Goal: Transaction & Acquisition: Purchase product/service

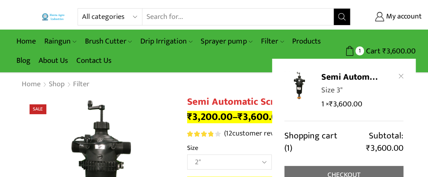
click at [356, 172] on link "Checkout" at bounding box center [343, 175] width 119 height 18
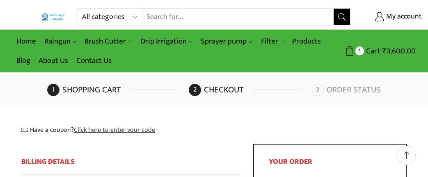
select select "TN"
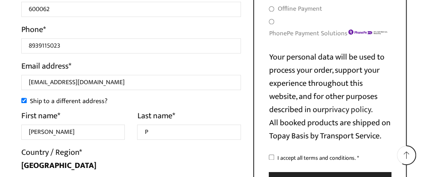
scroll to position [384, 0]
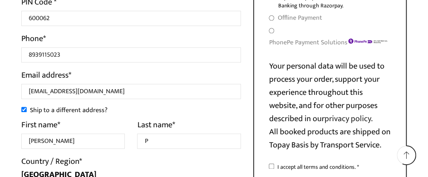
click at [26, 109] on input "Ship to a different address?" at bounding box center [23, 109] width 5 height 5
checkbox input "false"
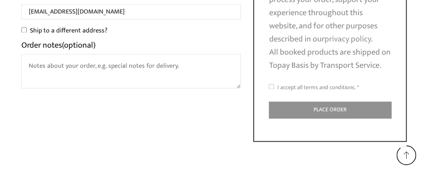
scroll to position [469, 0]
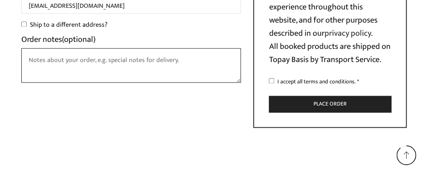
click at [77, 60] on textarea "Order notes (optional)" at bounding box center [131, 65] width 220 height 34
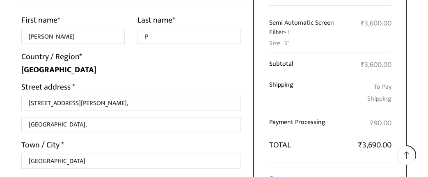
scroll to position [171, 0]
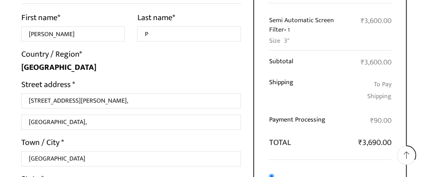
click at [279, 122] on th "Payment Processing" at bounding box center [307, 120] width 76 height 21
click at [325, 120] on th "Payment Processing" at bounding box center [307, 120] width 76 height 21
copy th "Payment Processing"
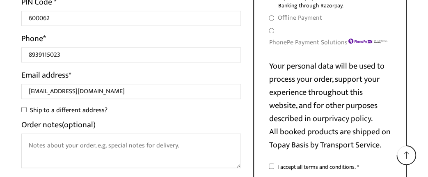
scroll to position [469, 0]
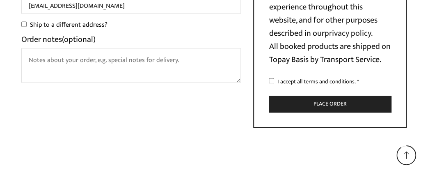
click at [273, 83] on input "I accept all terms and conditions. *" at bounding box center [271, 80] width 5 height 5
checkbox input "true"
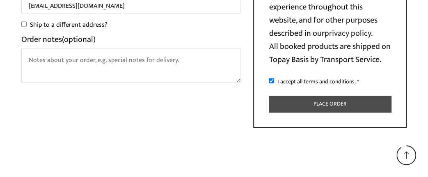
click at [335, 112] on button "Place order" at bounding box center [330, 104] width 122 height 17
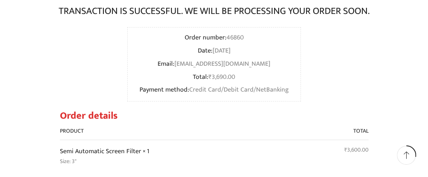
scroll to position [128, 0]
drag, startPoint x: 186, startPoint y: 37, endPoint x: 243, endPoint y: 36, distance: 57.4
click at [243, 36] on li "Order number: 46860" at bounding box center [213, 38] width 149 height 12
copy li "Order number: 46860"
drag, startPoint x: 179, startPoint y: 51, endPoint x: 258, endPoint y: 64, distance: 80.1
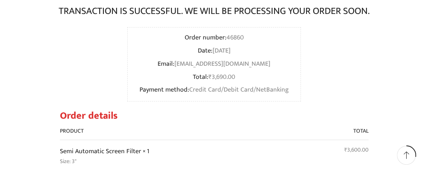
click at [258, 64] on ul "Order number: 46860 Date: [DATE] Email: [EMAIL_ADDRESS][DOMAIN_NAME] Total: ₹ 3…" at bounding box center [213, 64] width 173 height 74
copy ul "Date: [DATE] Email: [EMAIL_ADDRESS][DOMAIN_NAME]"
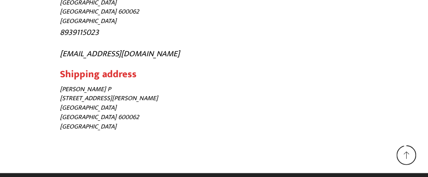
scroll to position [466, 0]
